Goal: Use online tool/utility: Utilize a website feature to perform a specific function

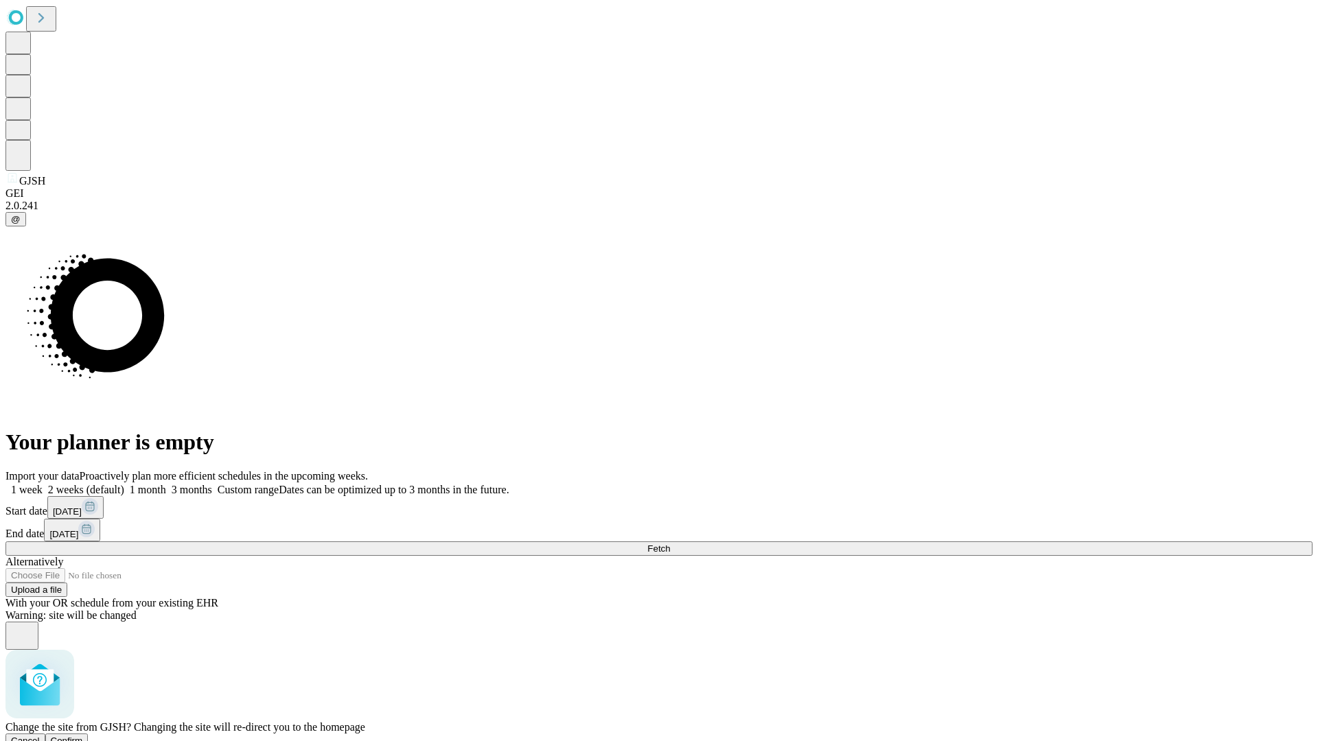
click at [83, 736] on span "Confirm" at bounding box center [67, 741] width 32 height 10
click at [166, 484] on label "1 month" at bounding box center [145, 490] width 42 height 12
click at [670, 544] on span "Fetch" at bounding box center [658, 549] width 23 height 10
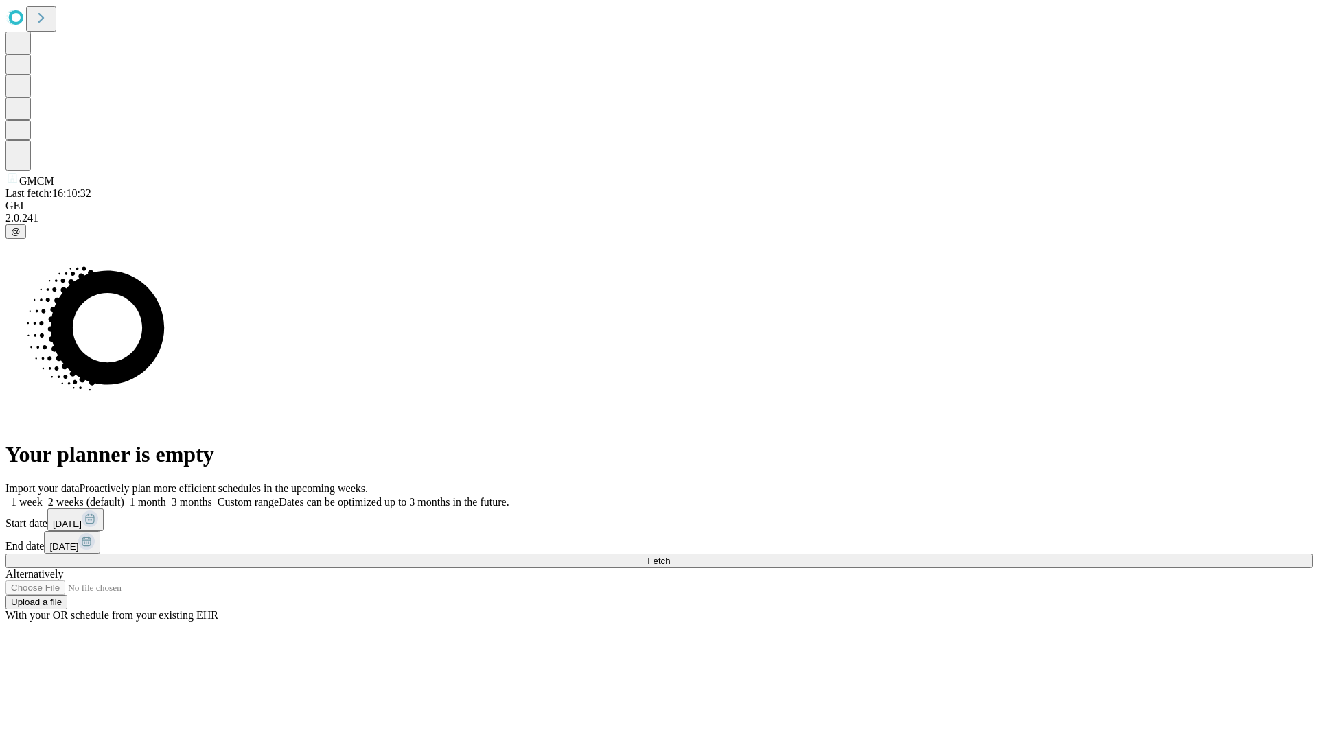
click at [670, 556] on span "Fetch" at bounding box center [658, 561] width 23 height 10
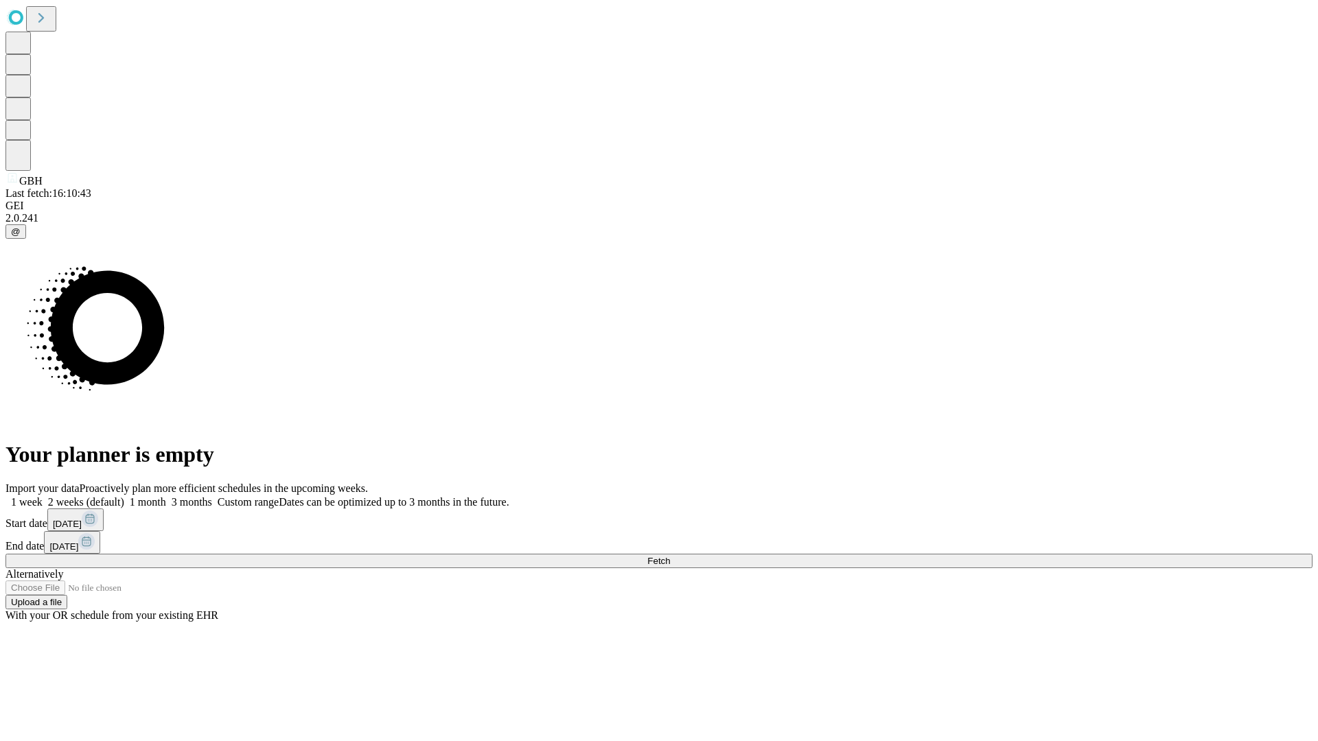
click at [166, 496] on label "1 month" at bounding box center [145, 502] width 42 height 12
click at [670, 556] on span "Fetch" at bounding box center [658, 561] width 23 height 10
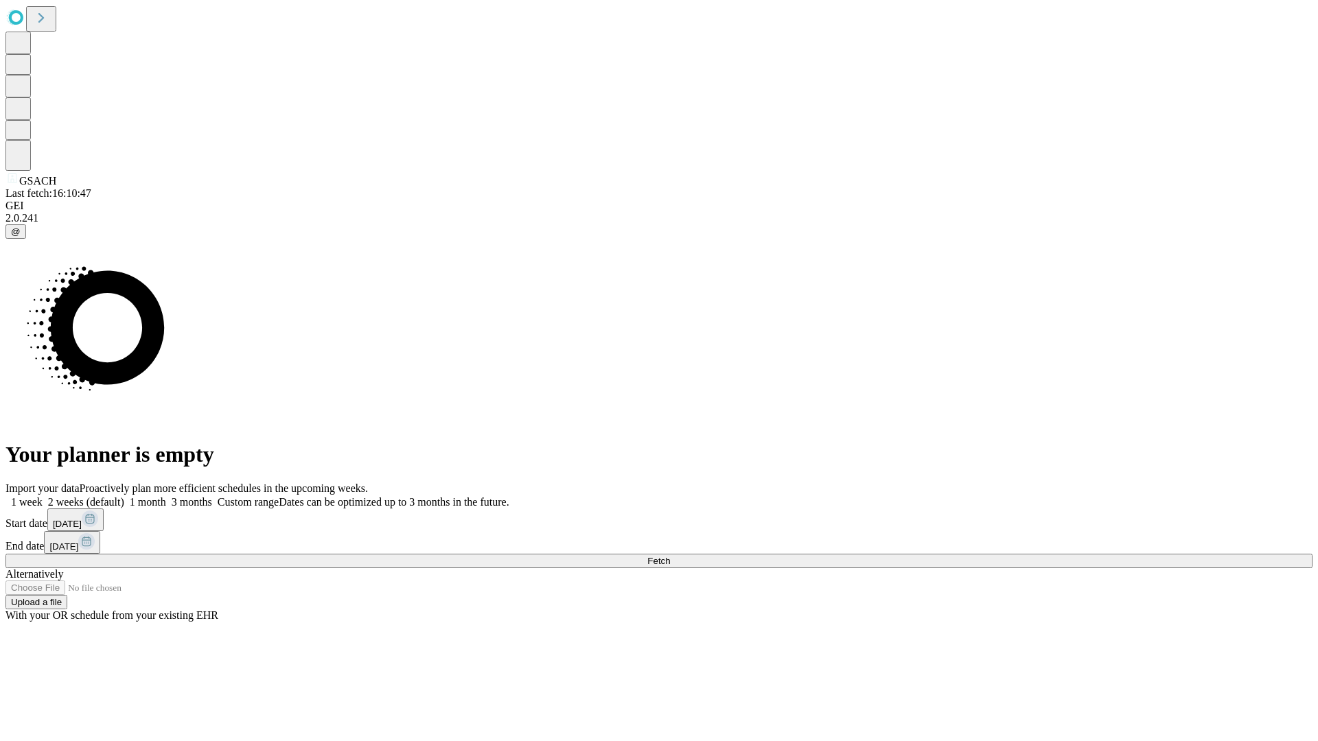
click at [166, 496] on label "1 month" at bounding box center [145, 502] width 42 height 12
click at [670, 556] on span "Fetch" at bounding box center [658, 561] width 23 height 10
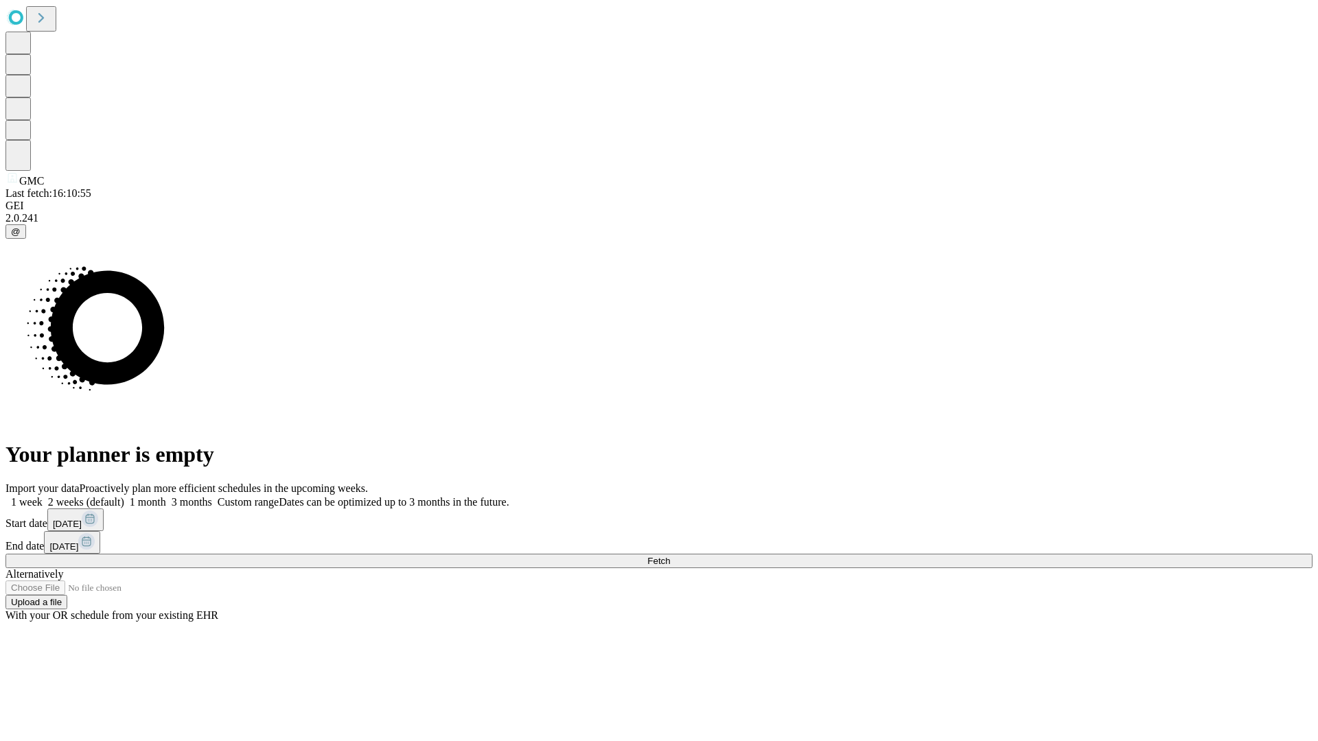
click at [166, 496] on label "1 month" at bounding box center [145, 502] width 42 height 12
click at [670, 556] on span "Fetch" at bounding box center [658, 561] width 23 height 10
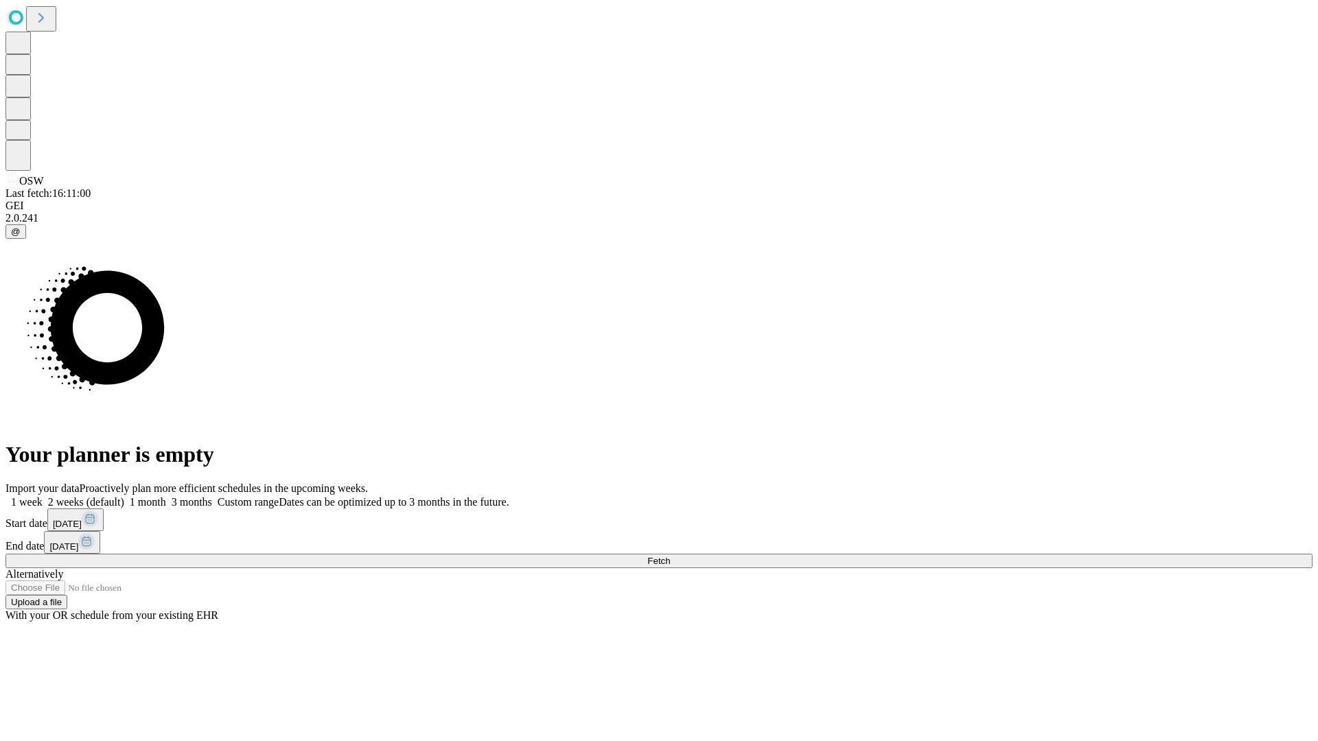
click at [166, 496] on label "1 month" at bounding box center [145, 502] width 42 height 12
click at [670, 556] on span "Fetch" at bounding box center [658, 561] width 23 height 10
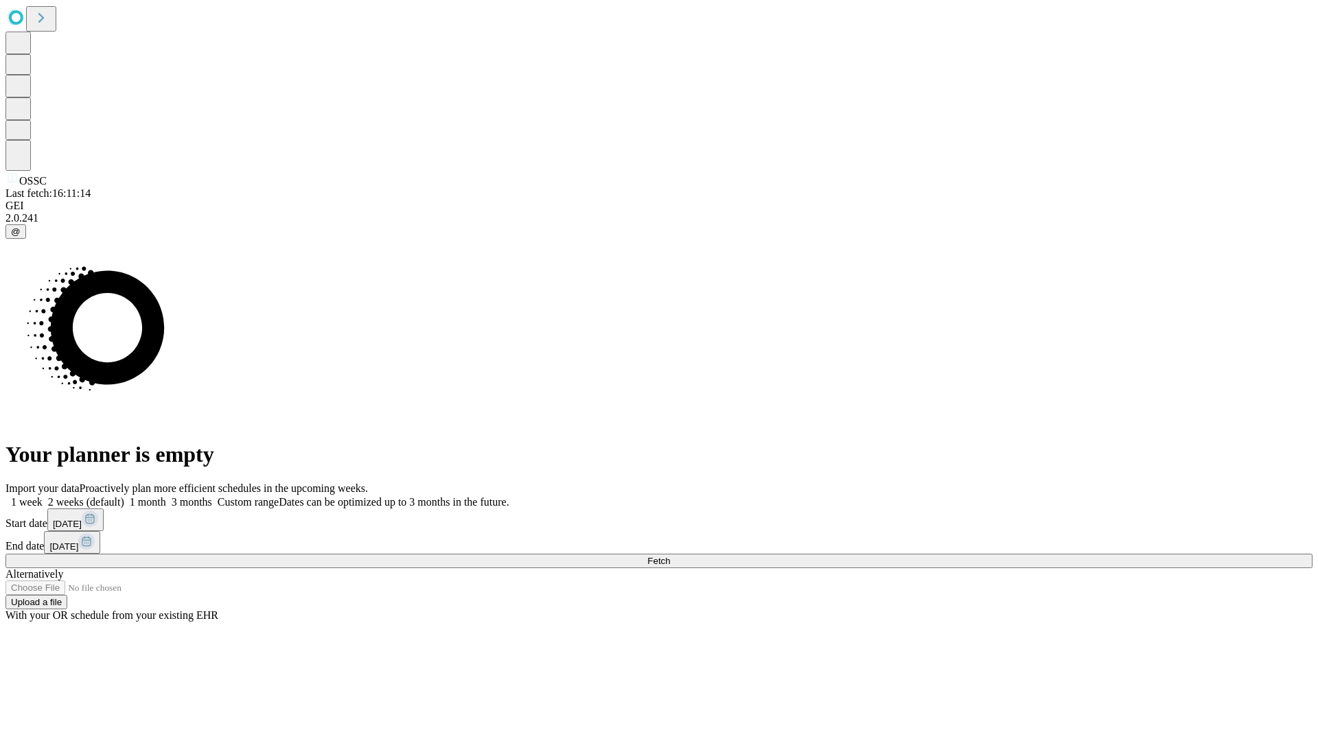
click at [166, 496] on label "1 month" at bounding box center [145, 502] width 42 height 12
click at [670, 556] on span "Fetch" at bounding box center [658, 561] width 23 height 10
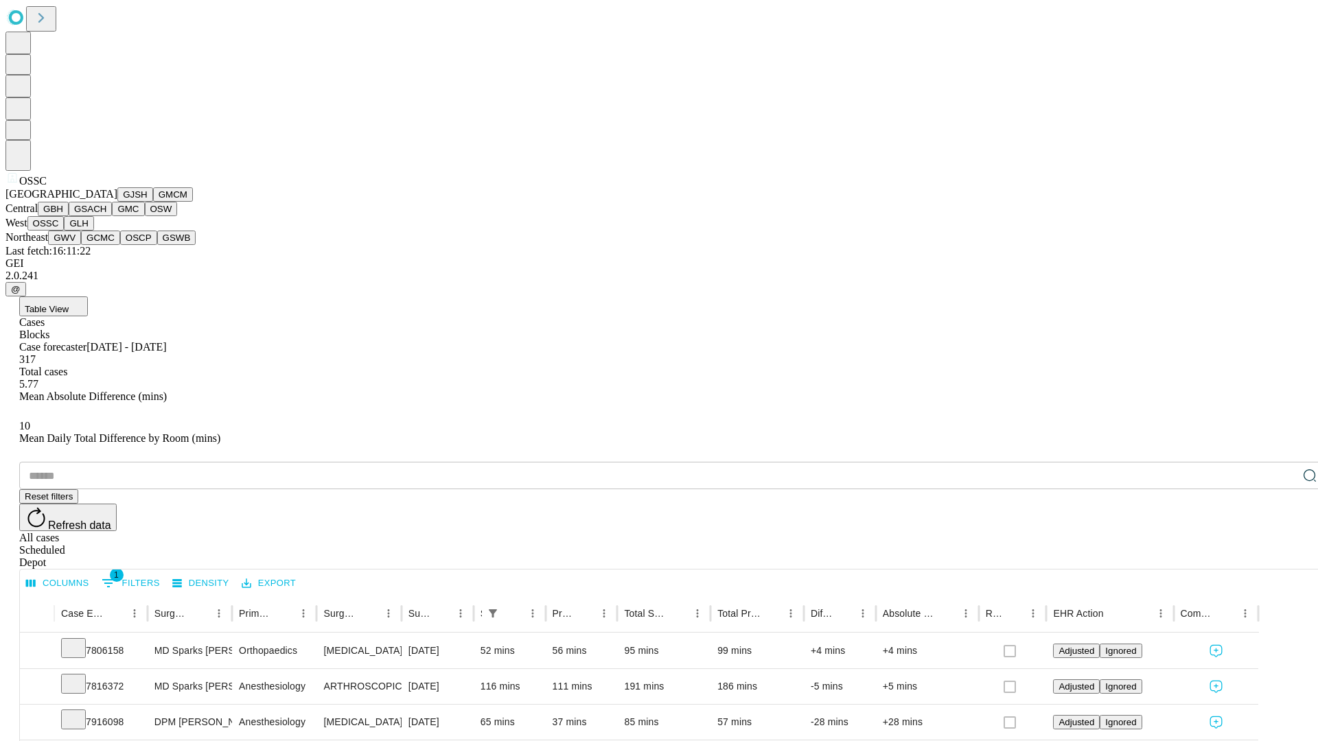
click at [93, 231] on button "GLH" at bounding box center [79, 223] width 30 height 14
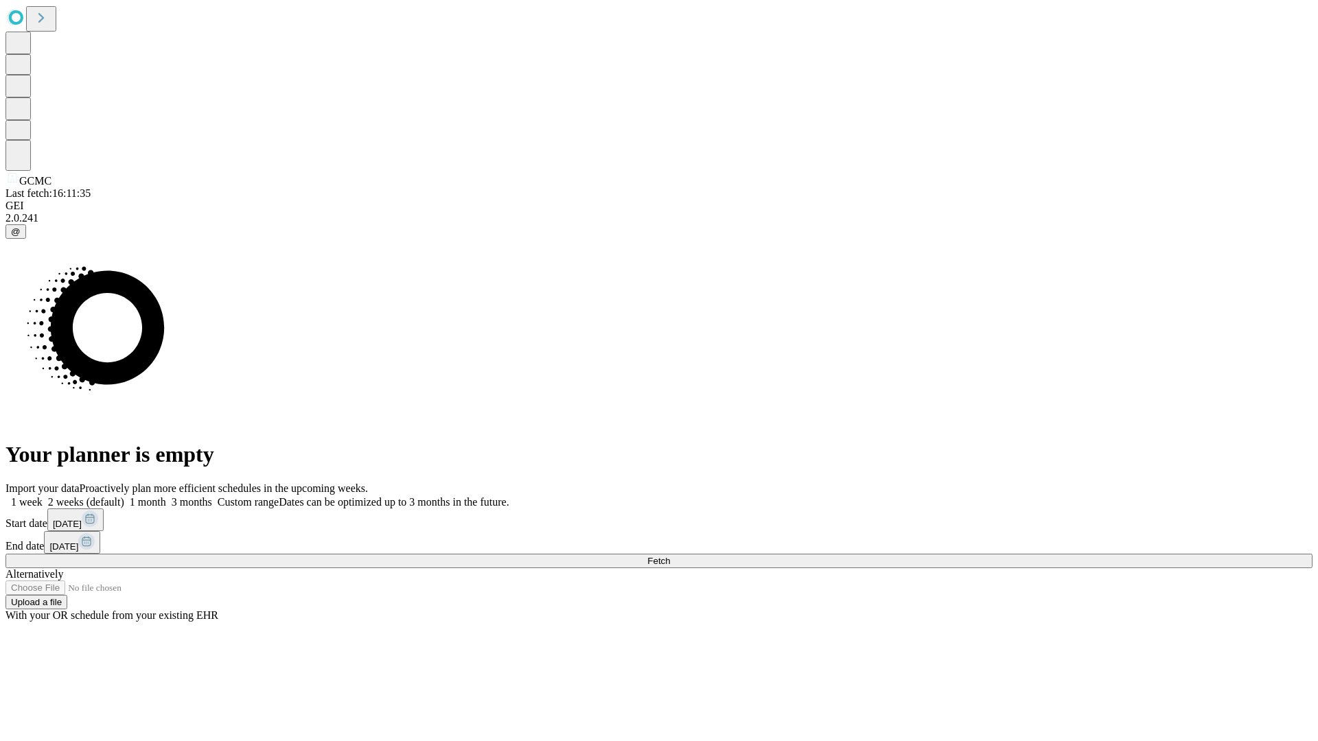
click at [166, 496] on label "1 month" at bounding box center [145, 502] width 42 height 12
click at [670, 556] on span "Fetch" at bounding box center [658, 561] width 23 height 10
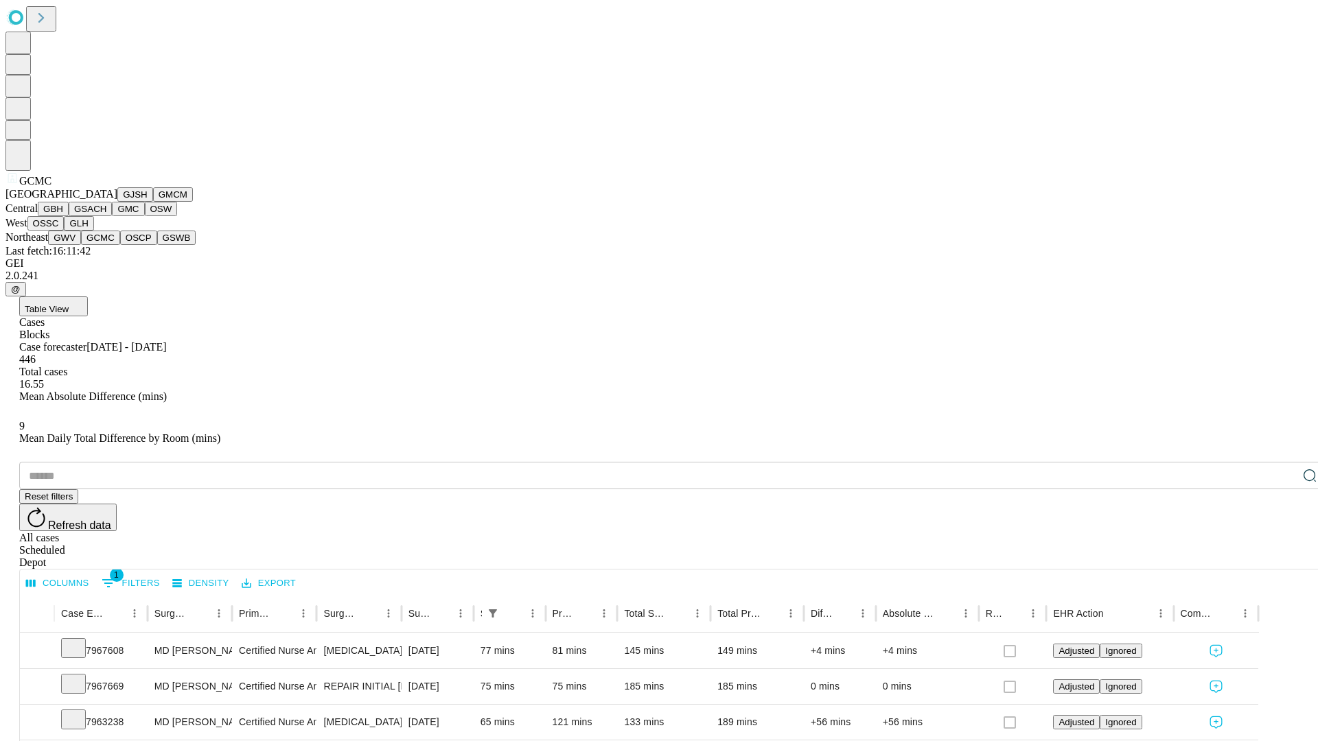
click at [120, 245] on button "OSCP" at bounding box center [138, 238] width 37 height 14
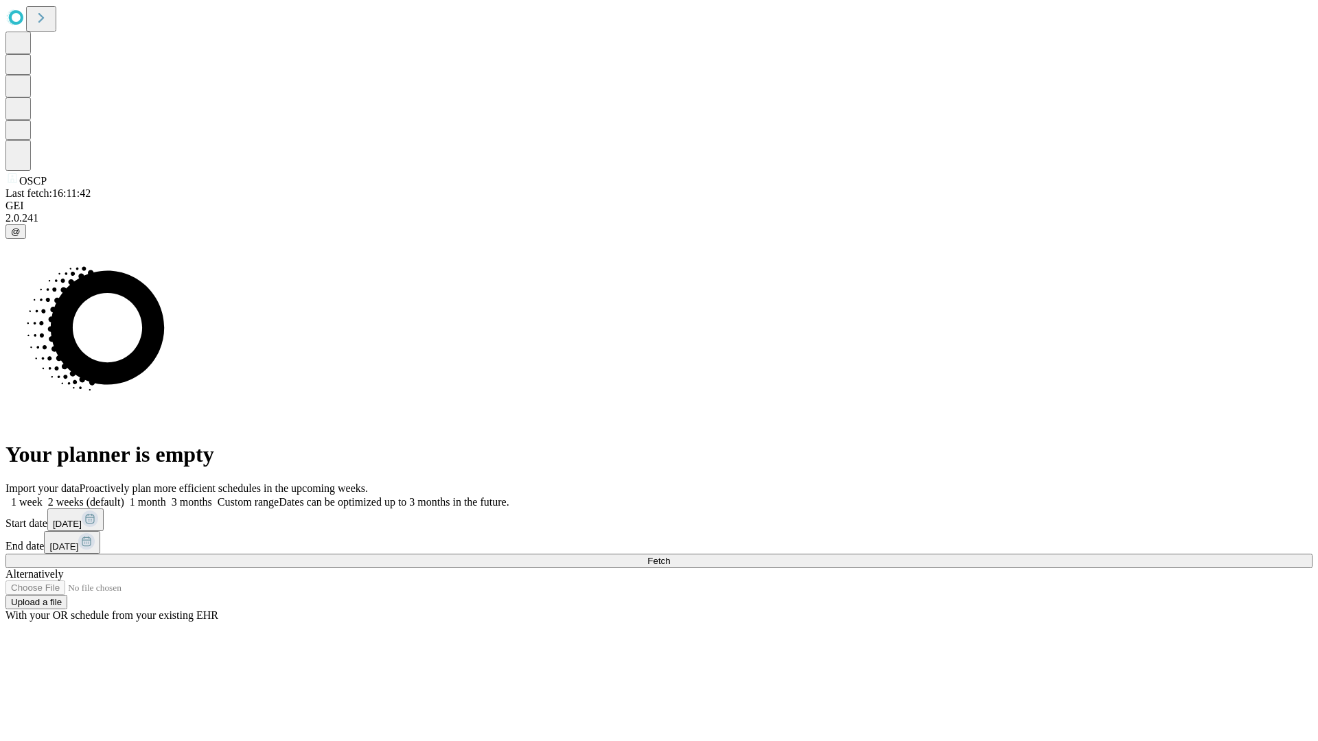
click at [670, 556] on span "Fetch" at bounding box center [658, 561] width 23 height 10
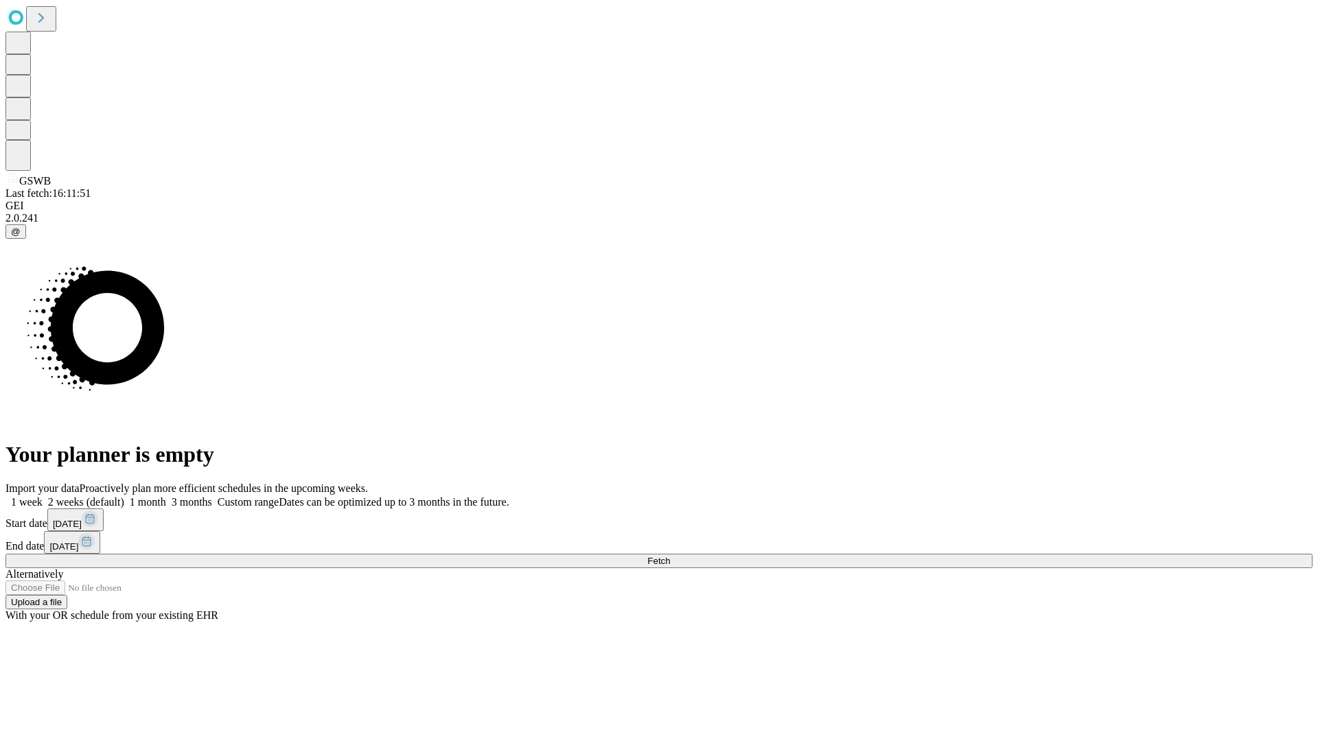
click at [166, 496] on label "1 month" at bounding box center [145, 502] width 42 height 12
click at [670, 556] on span "Fetch" at bounding box center [658, 561] width 23 height 10
